Goal: Transaction & Acquisition: Book appointment/travel/reservation

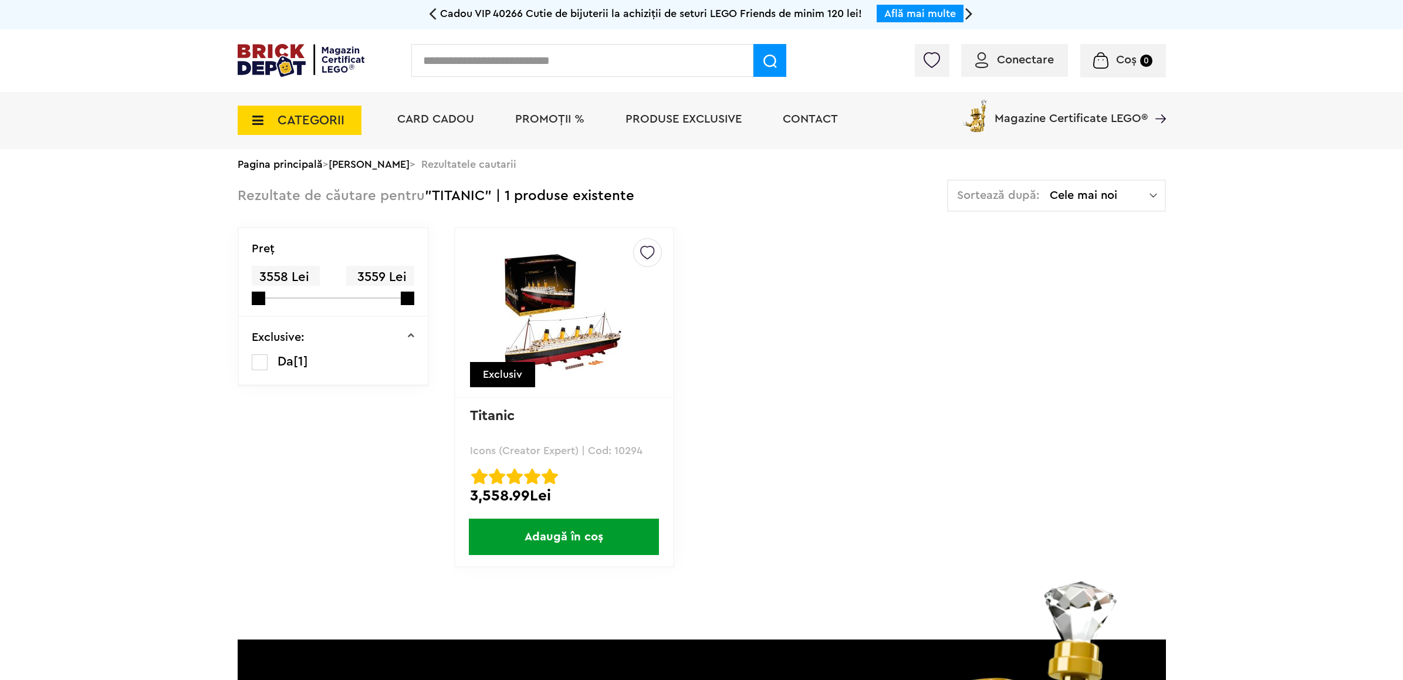
click at [542, 342] on img at bounding box center [564, 312] width 164 height 121
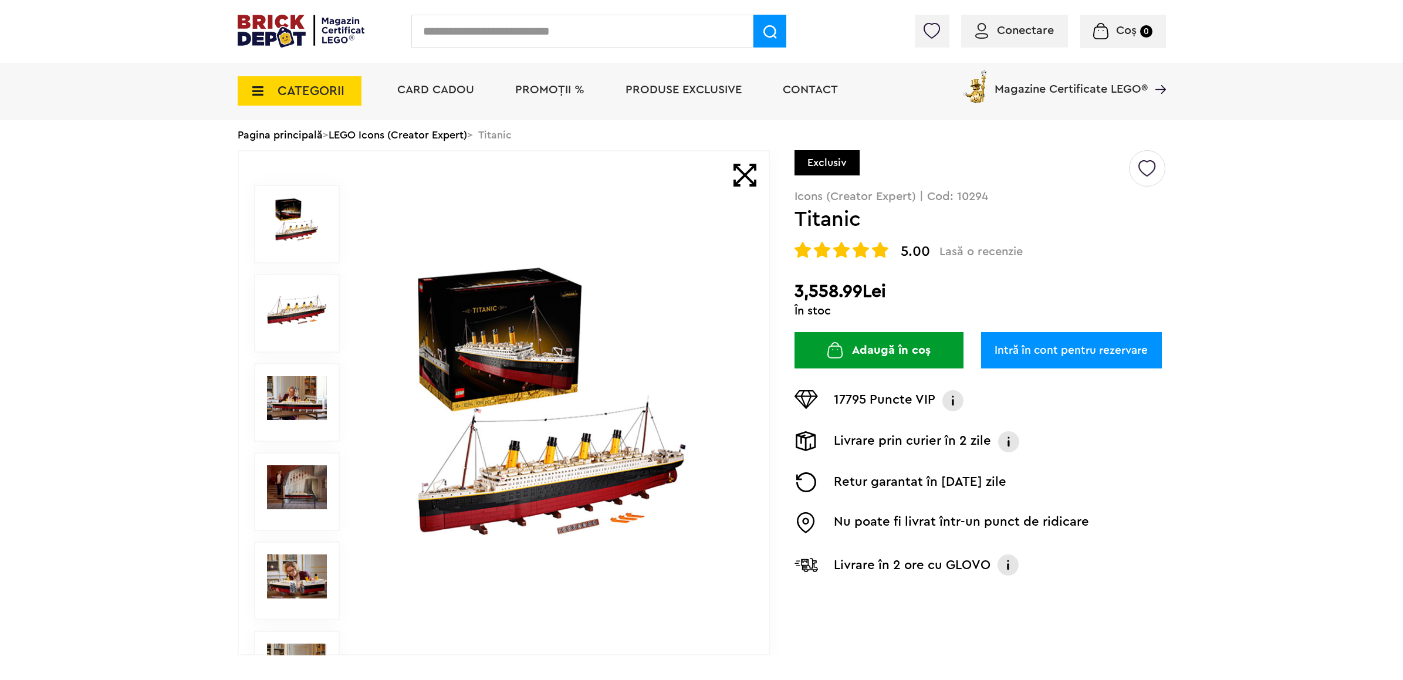
click at [1113, 354] on link "Intră în cont pentru rezervare" at bounding box center [1071, 350] width 181 height 36
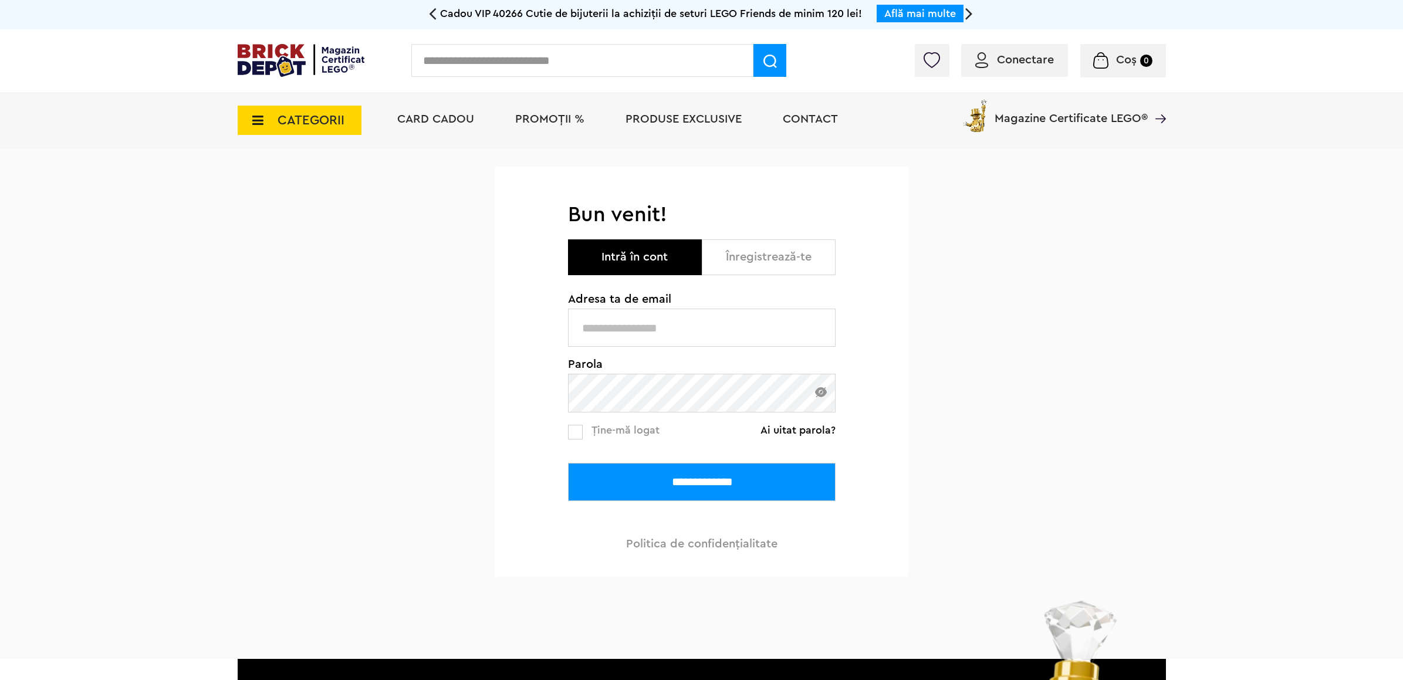
type input "**********"
click at [700, 479] on input "**********" at bounding box center [702, 482] width 268 height 38
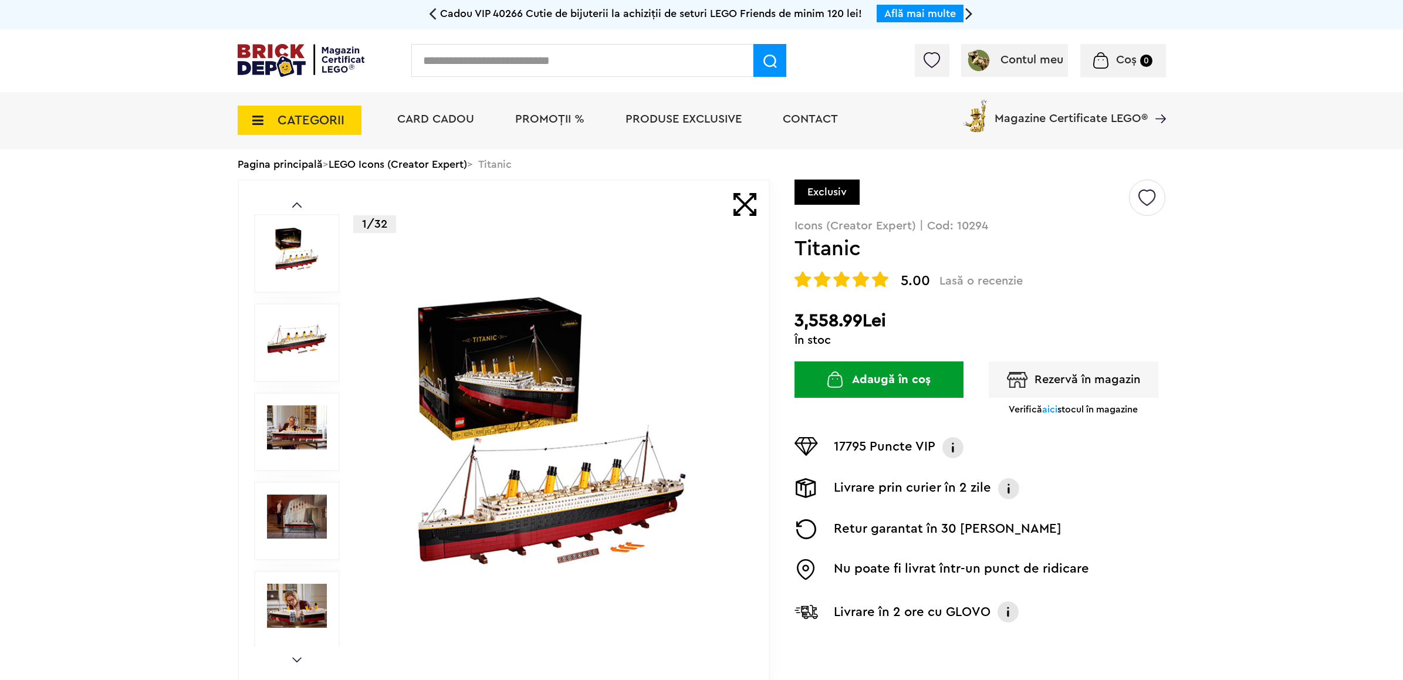
click at [1099, 390] on button "Rezervă în magazin" at bounding box center [1074, 380] width 170 height 36
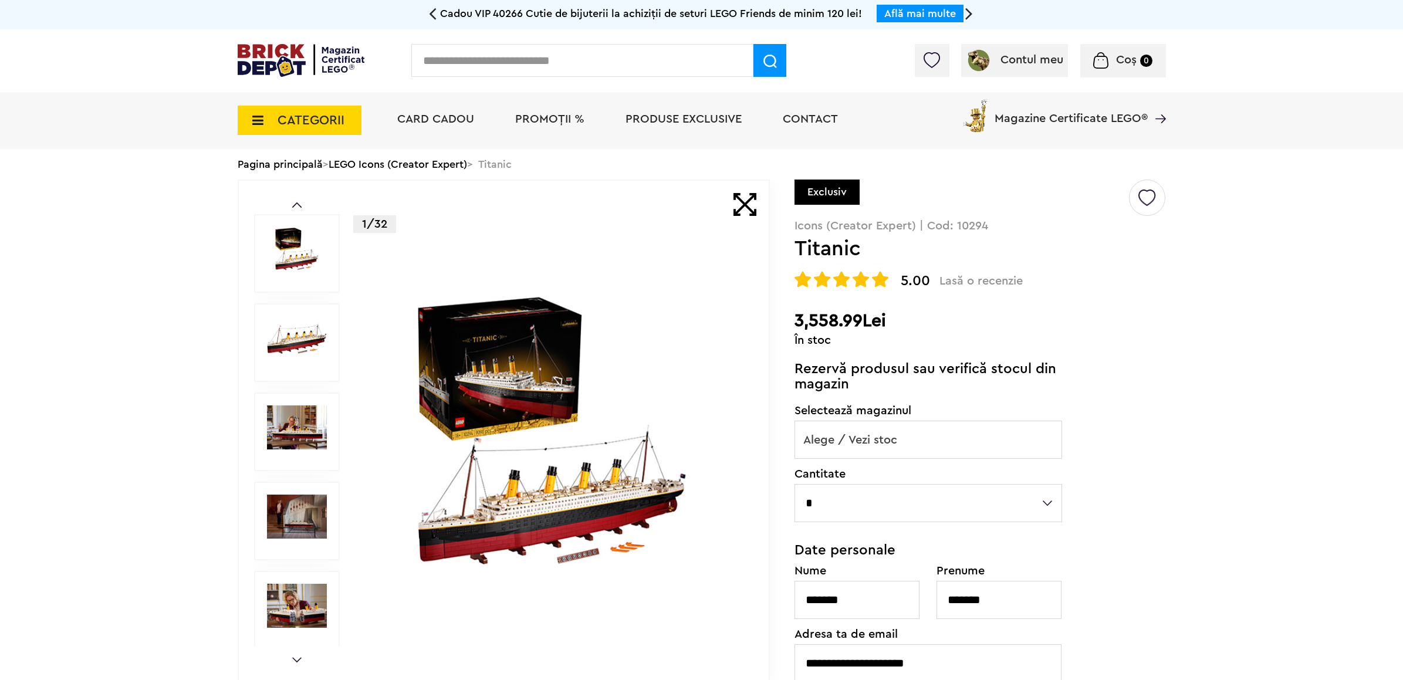
click at [925, 437] on span "Alege / Vezi stoc" at bounding box center [928, 440] width 266 height 38
click at [254, 115] on icon at bounding box center [254, 120] width 18 height 13
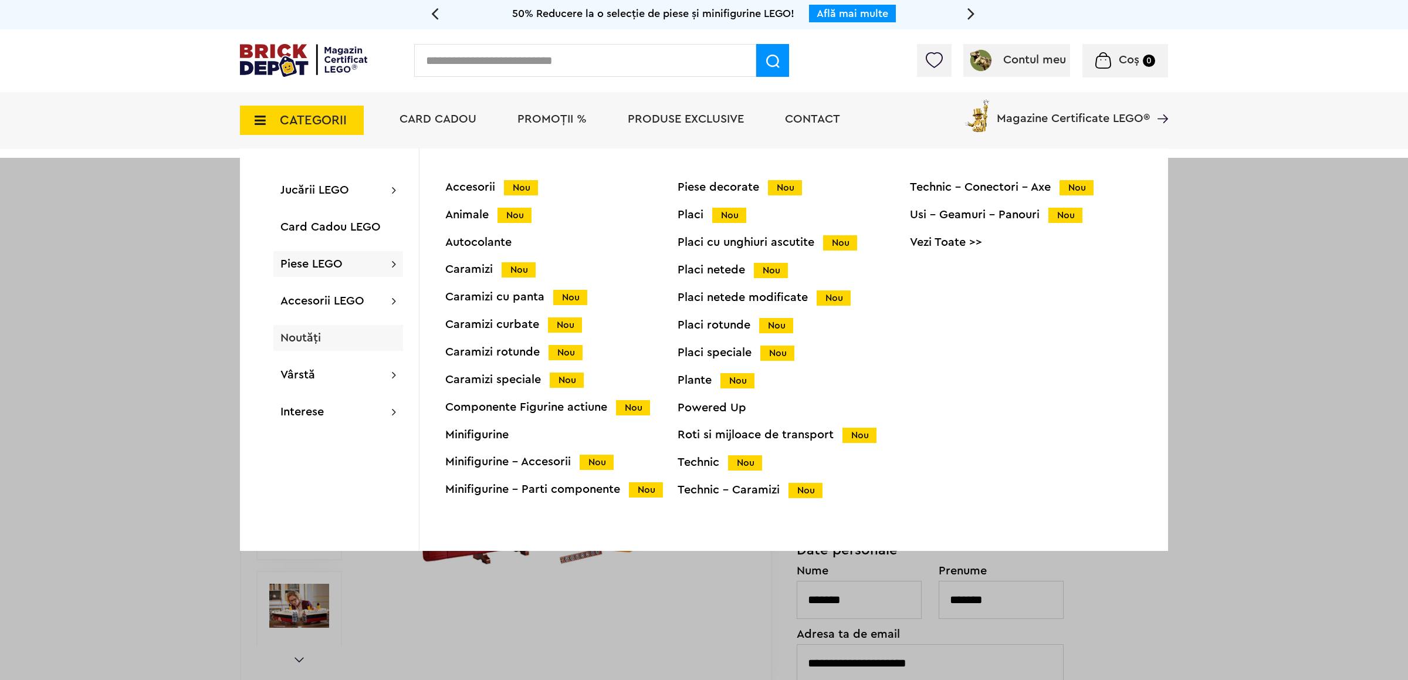
click at [292, 342] on span "Noutăți" at bounding box center [301, 338] width 40 height 12
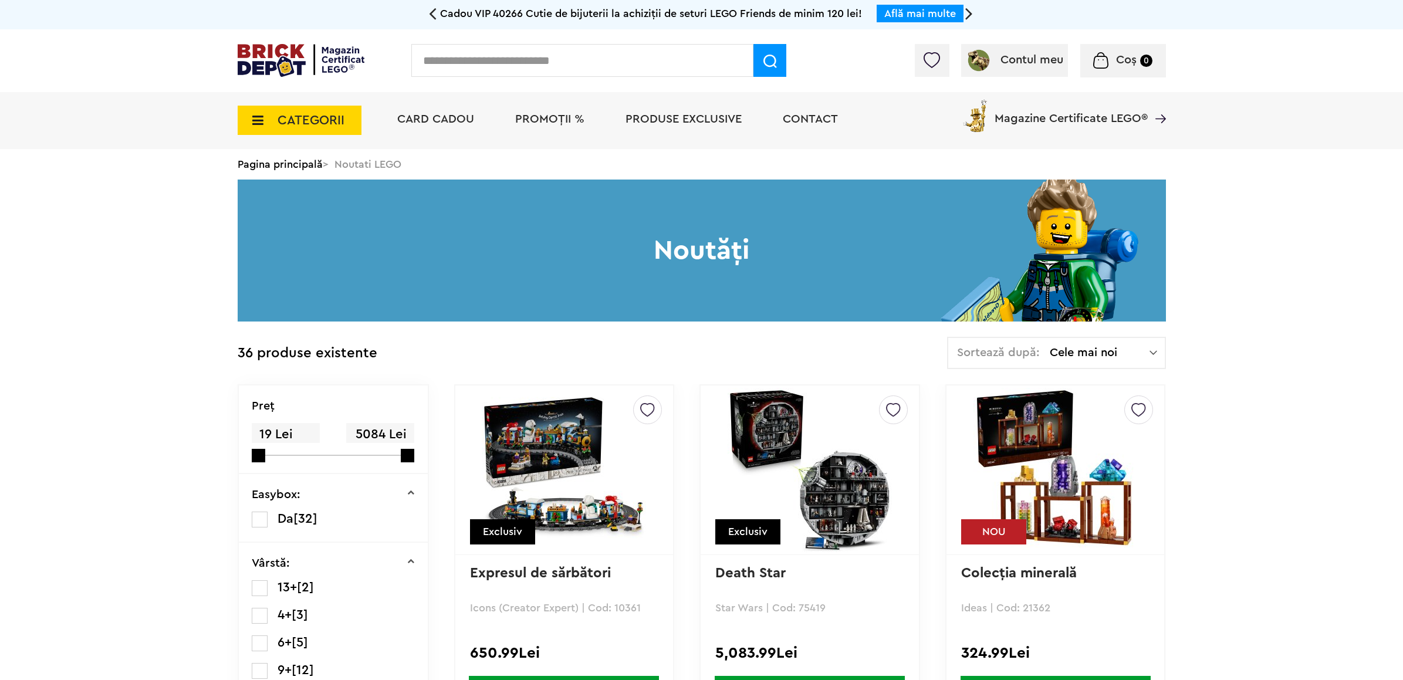
click at [849, 495] on img at bounding box center [810, 470] width 164 height 164
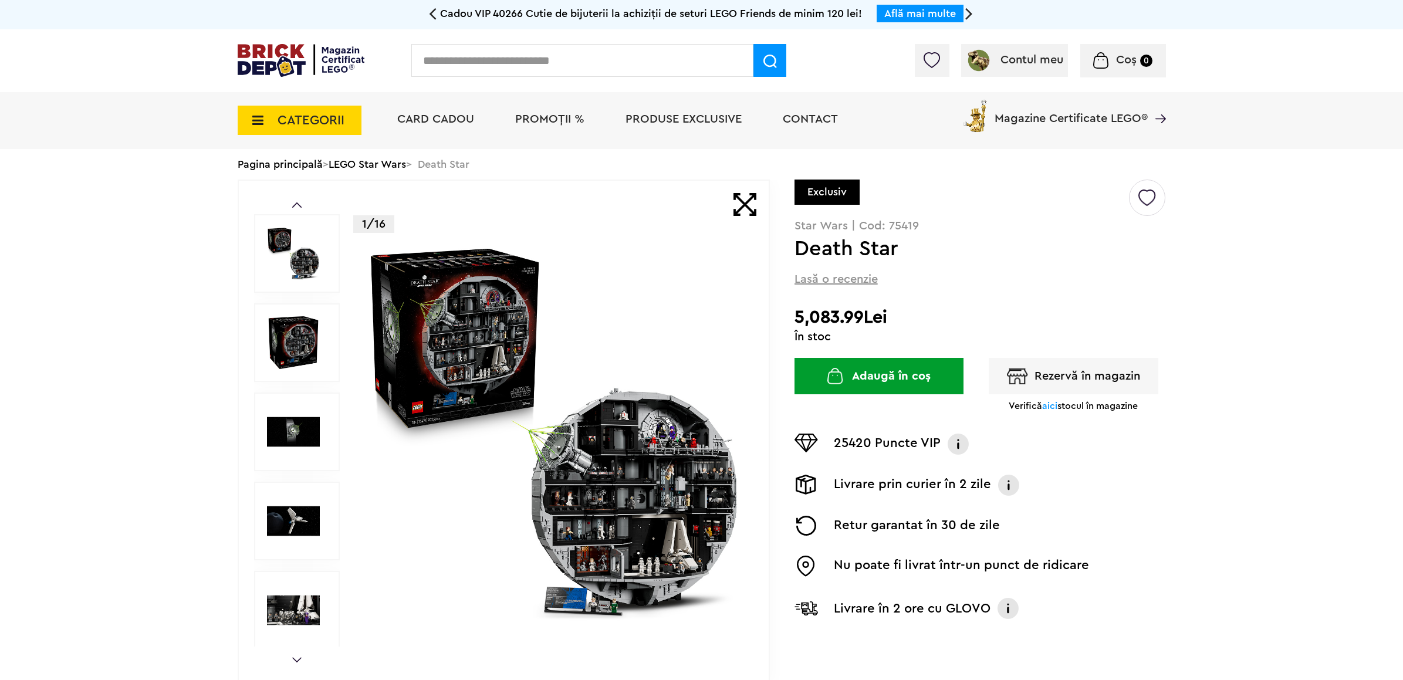
click at [1080, 372] on button "Rezervă în magazin" at bounding box center [1074, 376] width 170 height 36
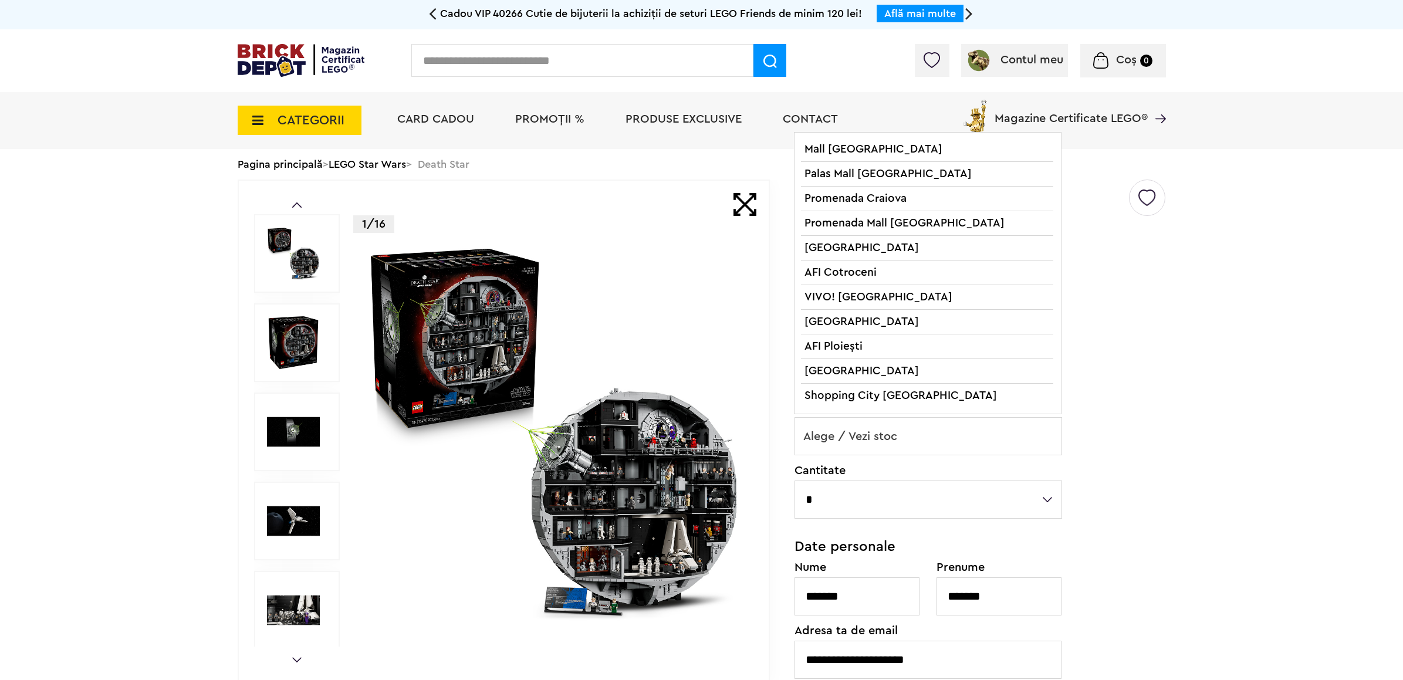
click at [985, 433] on span "Alege / Vezi stoc" at bounding box center [928, 437] width 266 height 38
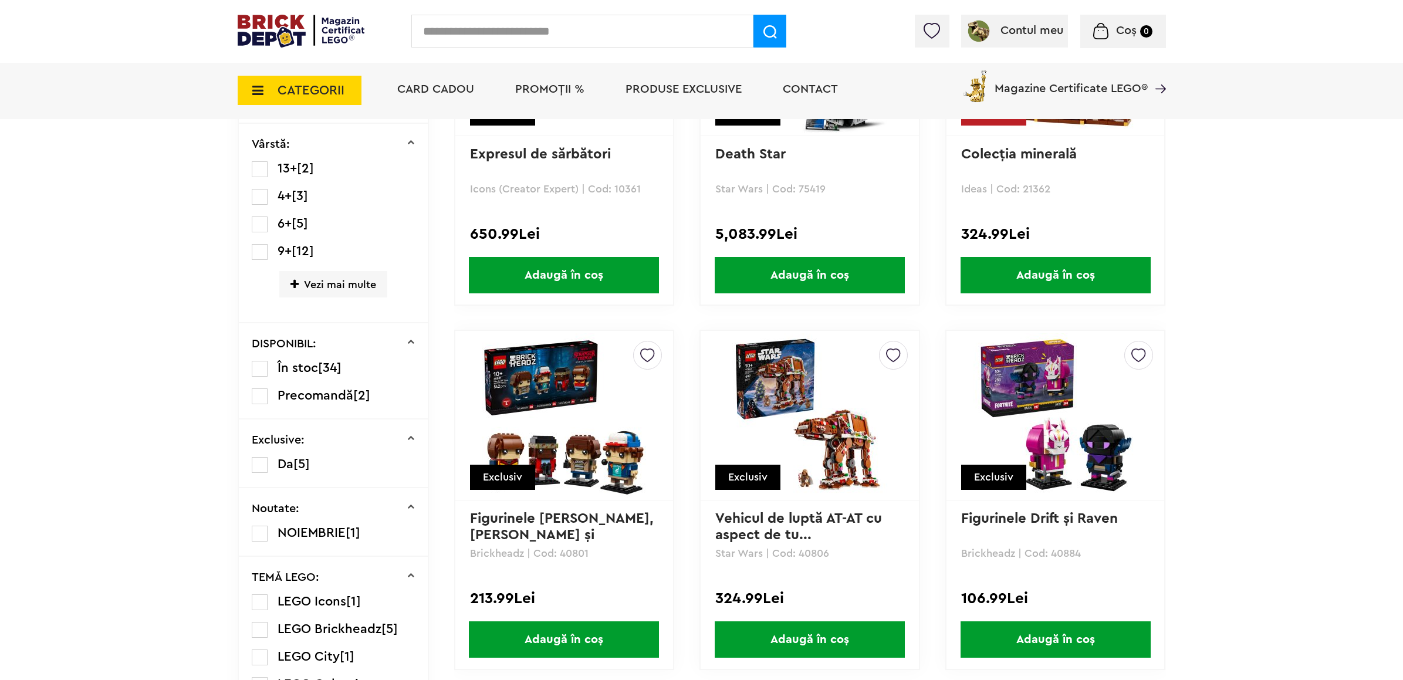
scroll to position [704, 0]
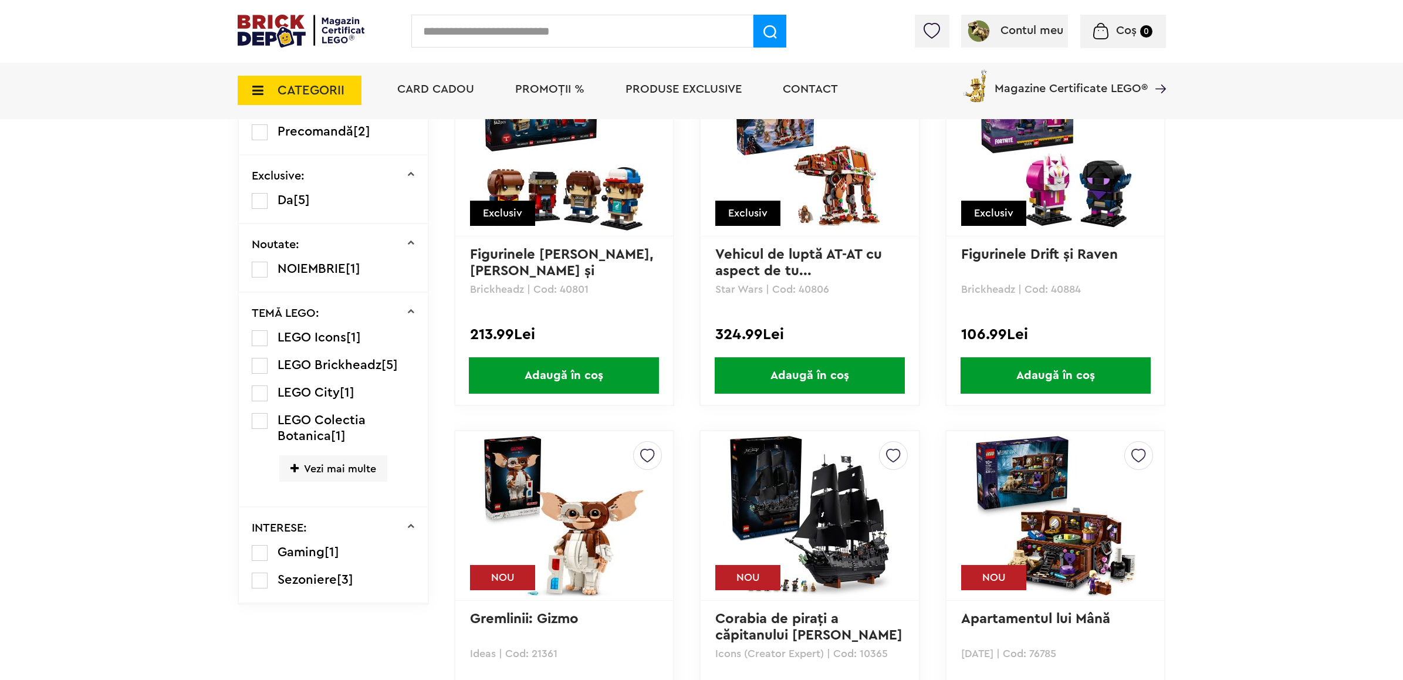
click at [1063, 176] on img at bounding box center [1056, 151] width 164 height 164
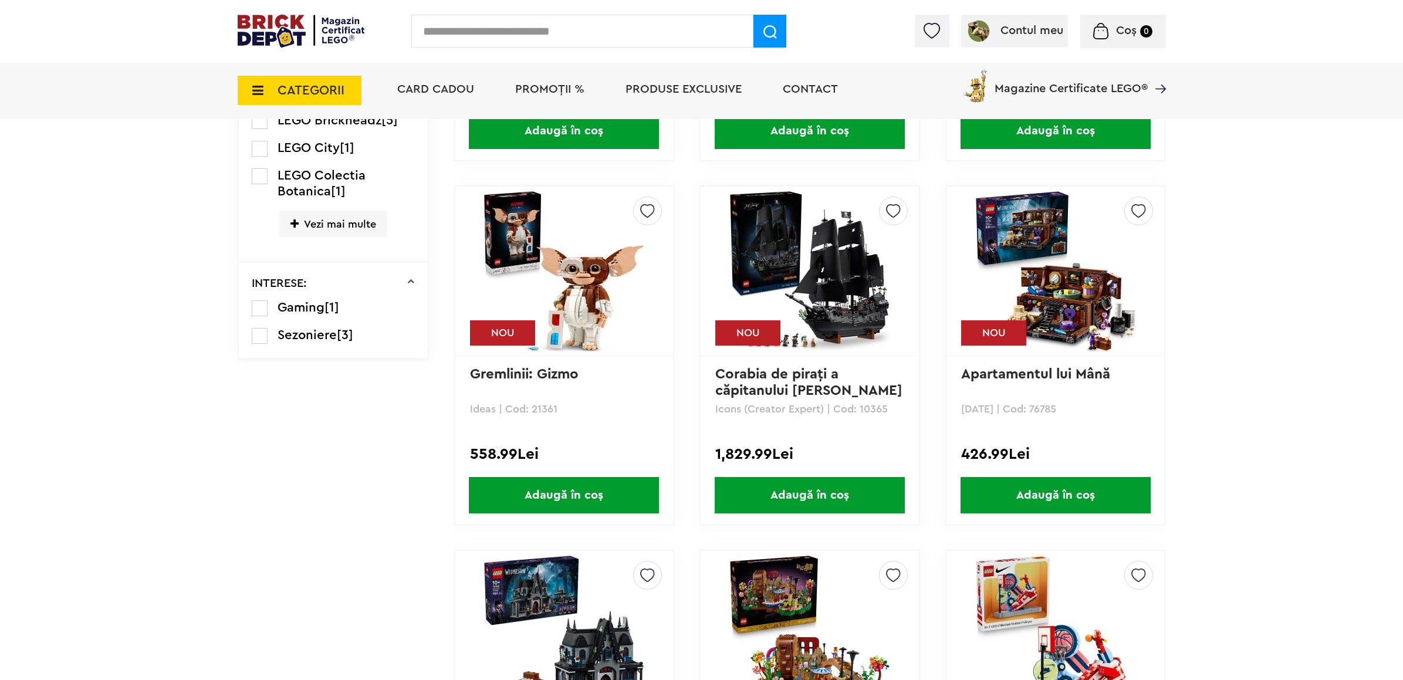
scroll to position [968, 0]
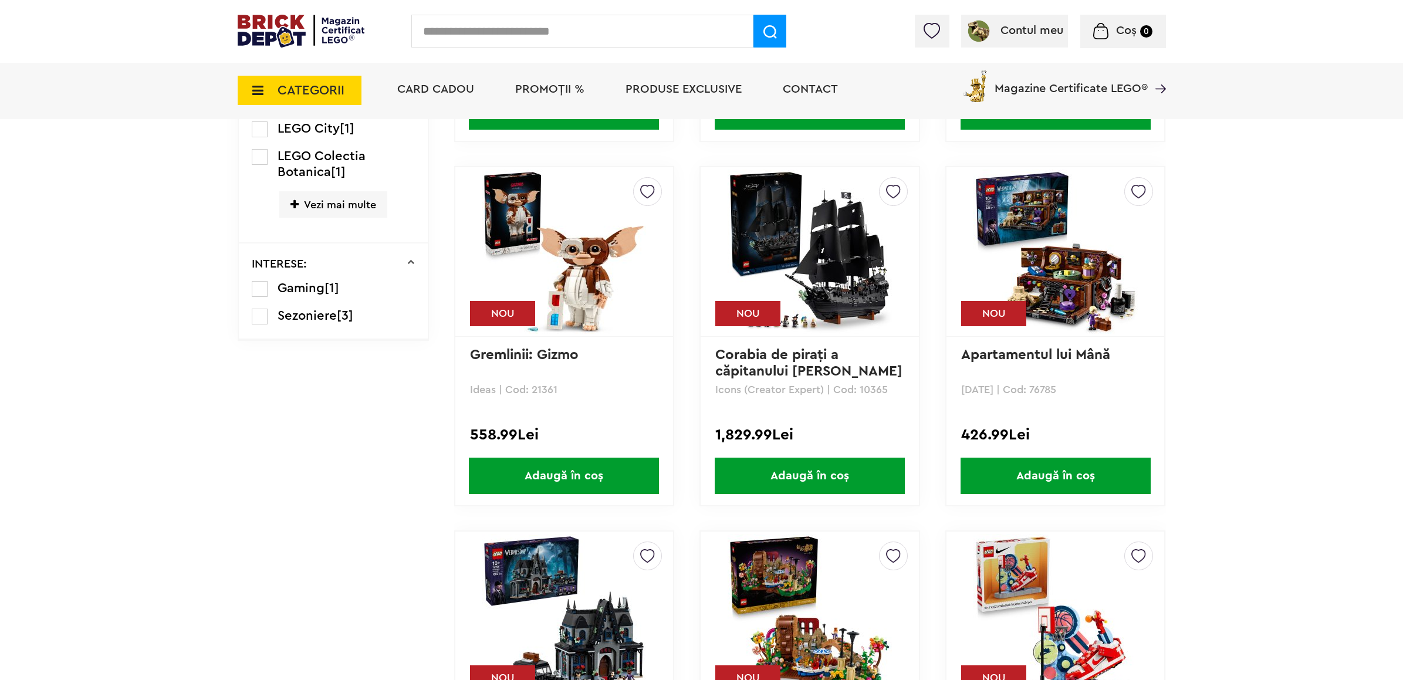
click at [846, 277] on img at bounding box center [810, 252] width 164 height 164
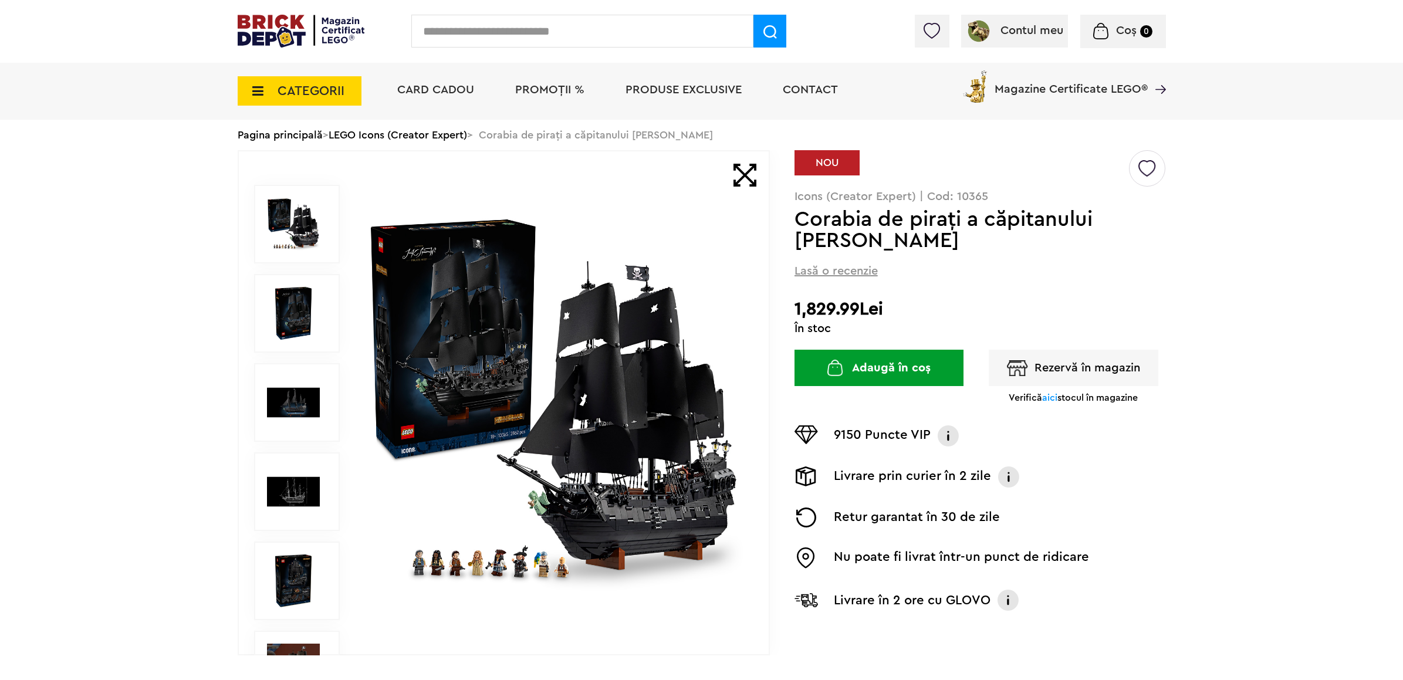
click at [1085, 373] on div "Default ( 1 ) Creează o listă nouă NOU Icons (Creator Expert) | Cod: 10365 Cora…" at bounding box center [980, 389] width 371 height 479
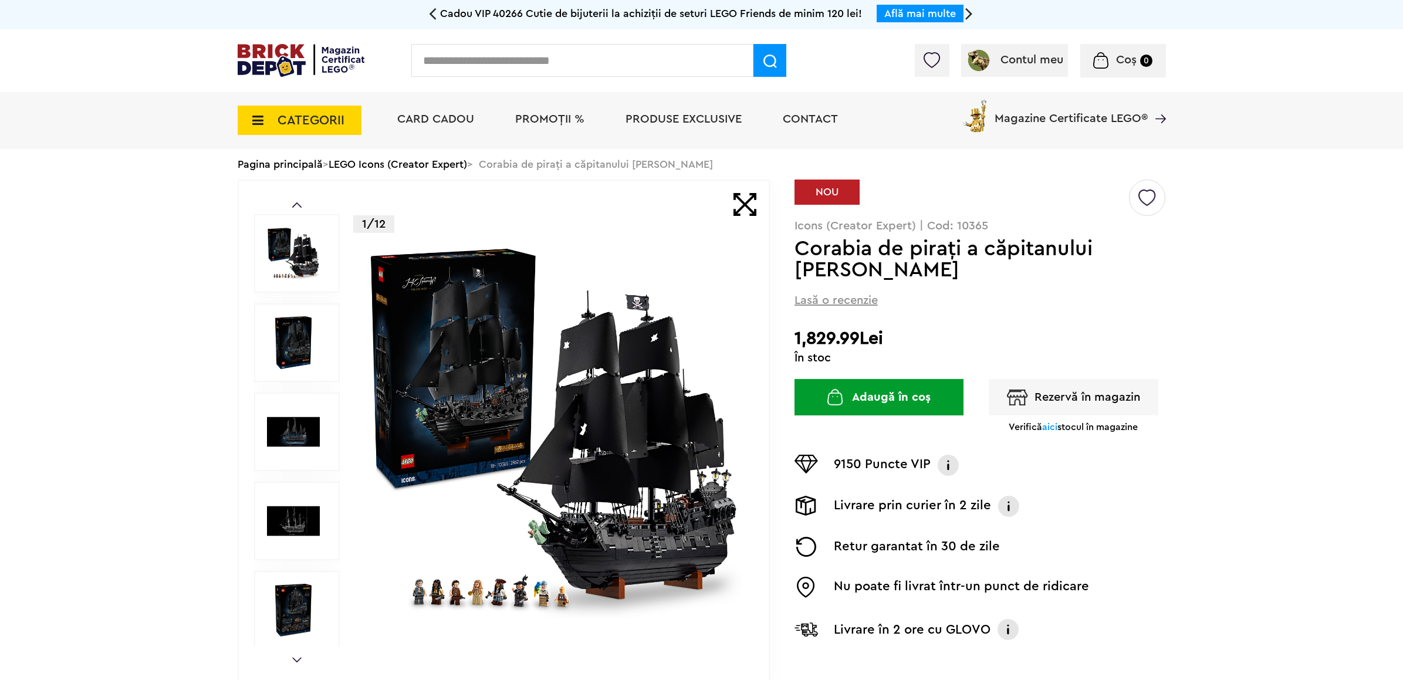
click at [1087, 402] on button "Rezervă în magazin" at bounding box center [1074, 397] width 170 height 36
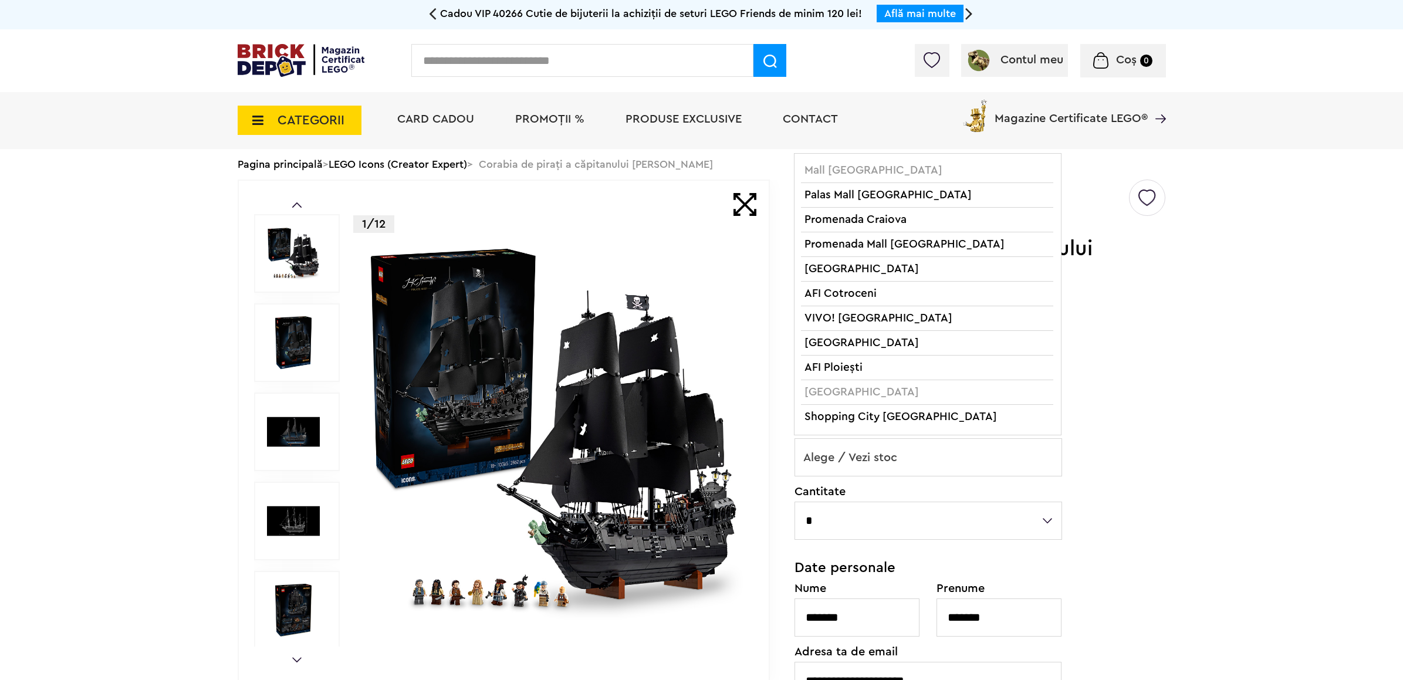
click at [971, 454] on span "Alege / Vezi stoc" at bounding box center [928, 458] width 266 height 38
